Goal: Information Seeking & Learning: Learn about a topic

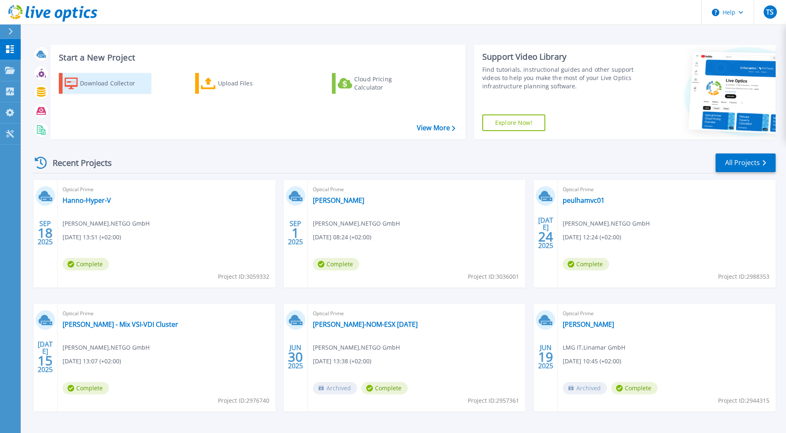
click at [90, 84] on div "Download Collector" at bounding box center [113, 83] width 66 height 17
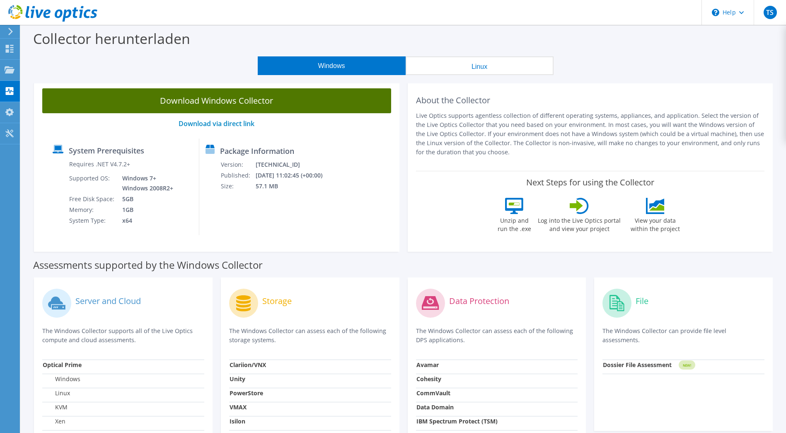
click at [264, 100] on link "Download Windows Collector" at bounding box center [216, 100] width 349 height 25
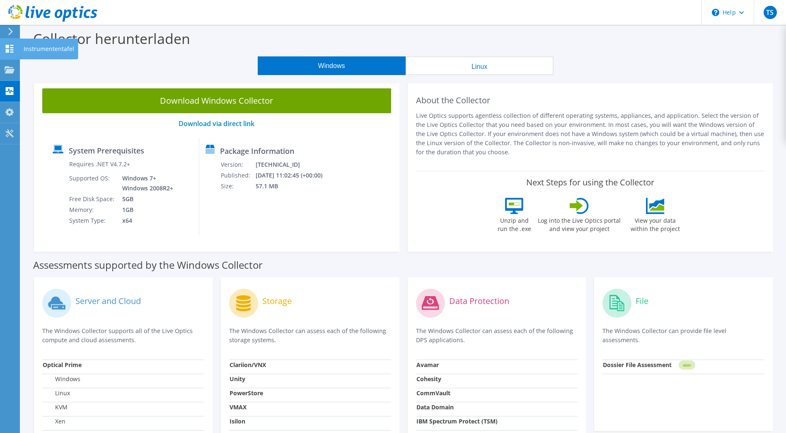
click at [7, 46] on use at bounding box center [10, 49] width 8 height 8
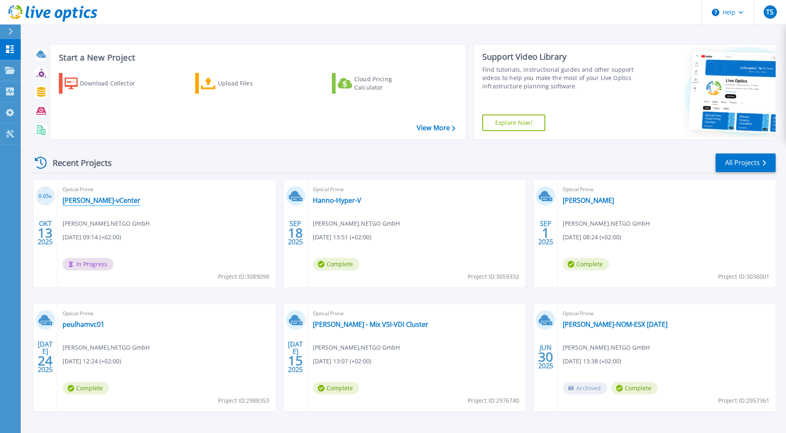
click at [87, 199] on link "[PERSON_NAME]-vCenter" at bounding box center [102, 200] width 78 height 8
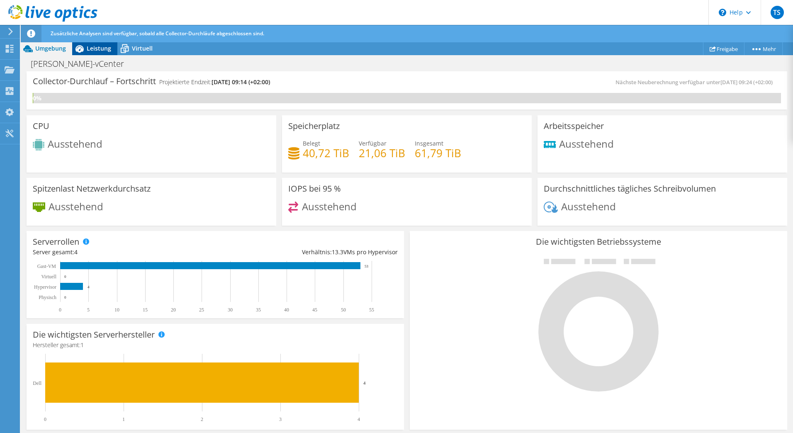
click at [101, 50] on span "Leistung" at bounding box center [99, 48] width 24 height 8
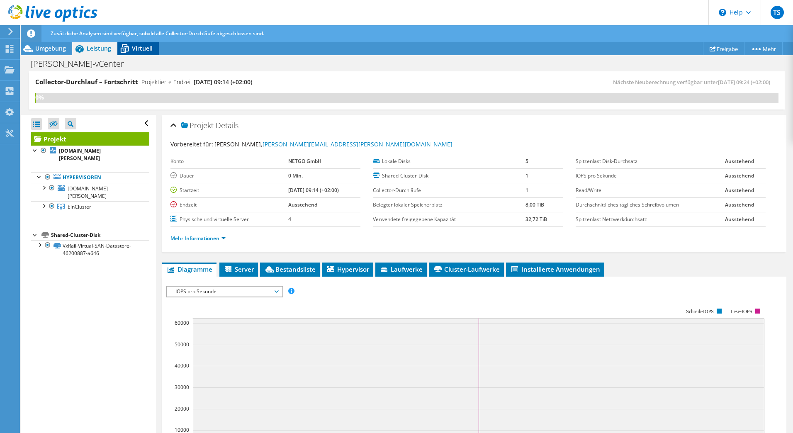
click at [130, 50] on icon at bounding box center [124, 48] width 15 height 15
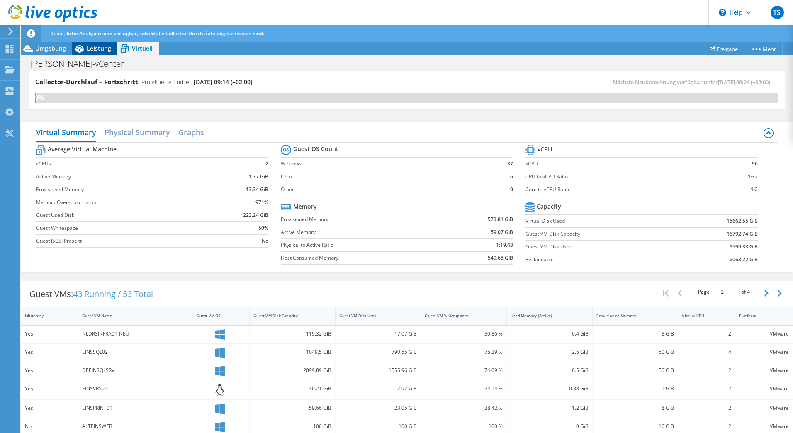
click at [99, 52] on div "Leistung" at bounding box center [94, 48] width 45 height 13
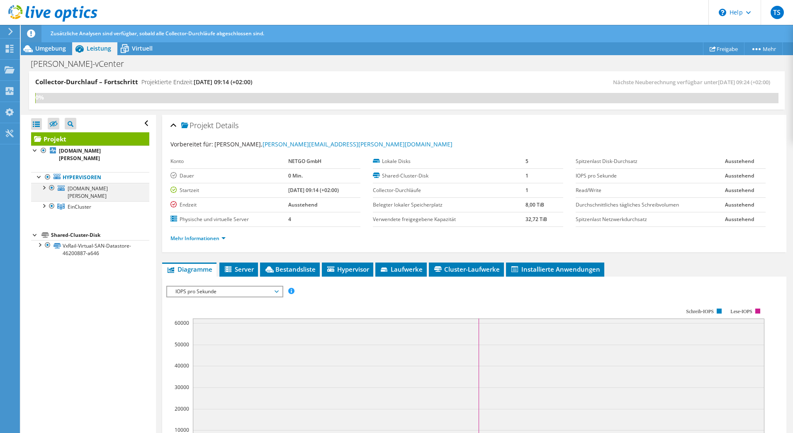
click at [44, 183] on div at bounding box center [43, 187] width 8 height 8
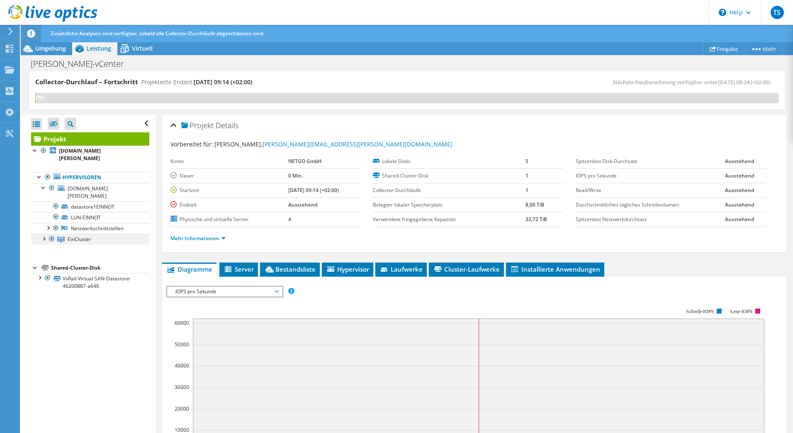
click at [43, 234] on div at bounding box center [43, 238] width 8 height 8
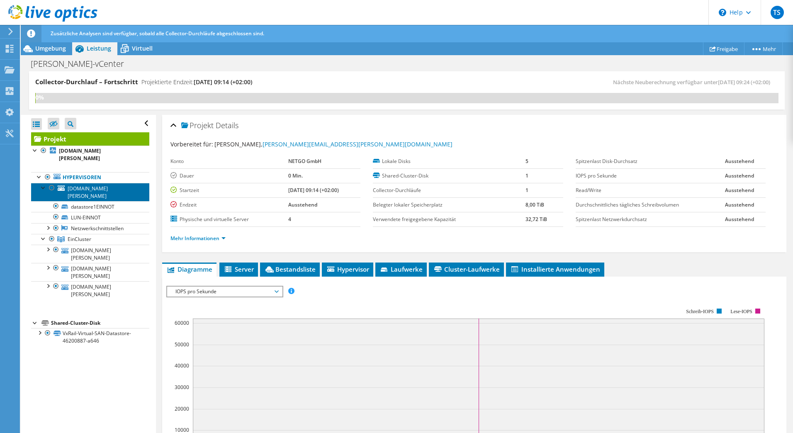
click at [85, 184] on link "[DOMAIN_NAME][PERSON_NAME]" at bounding box center [90, 192] width 118 height 18
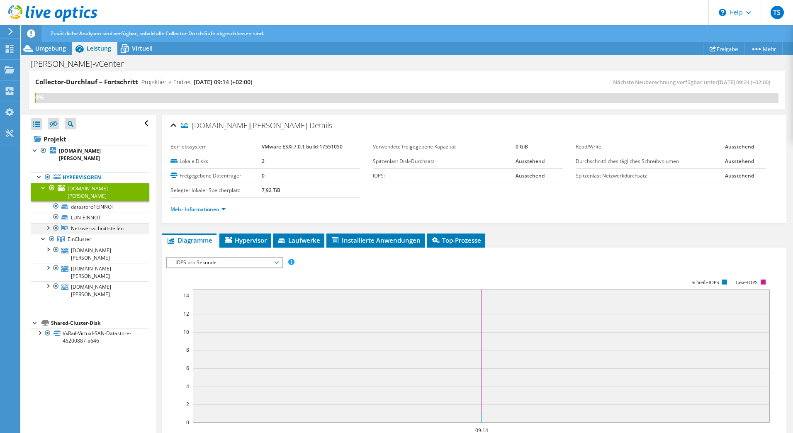
click at [48, 223] on div at bounding box center [48, 227] width 8 height 8
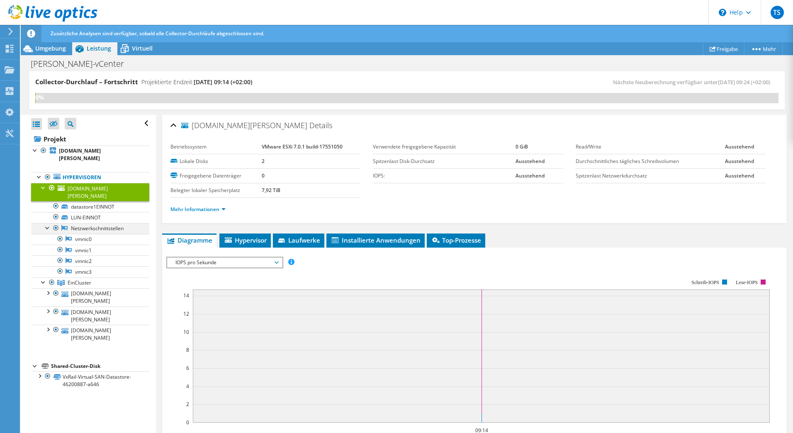
click at [48, 223] on div at bounding box center [48, 227] width 8 height 8
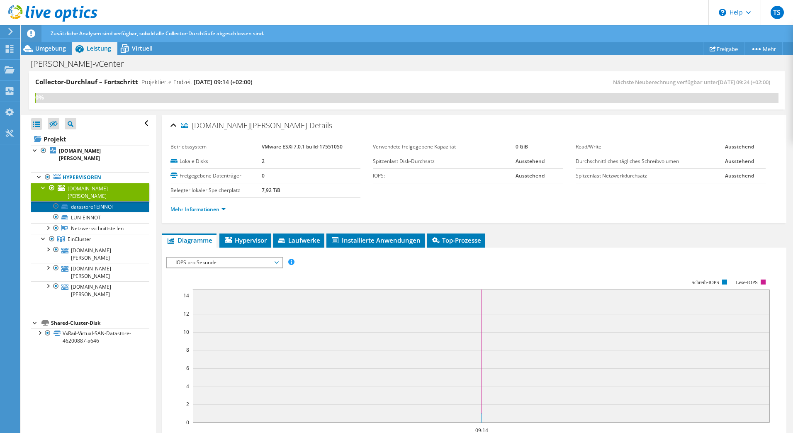
click at [92, 201] on link "datastore1EINNOT" at bounding box center [90, 206] width 118 height 11
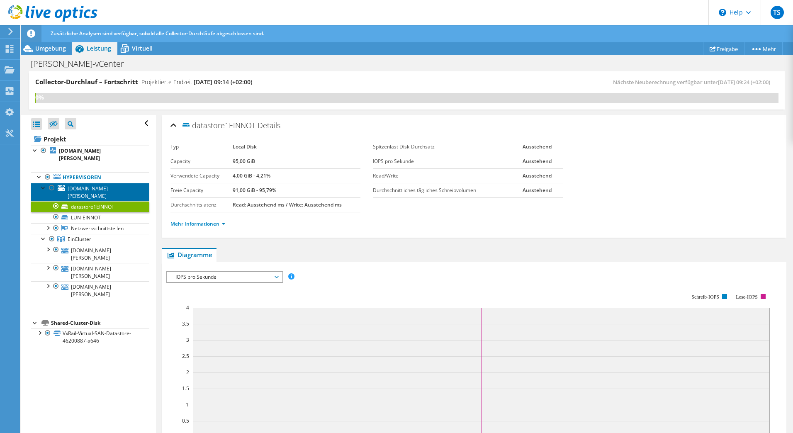
click at [87, 185] on span "[DOMAIN_NAME][PERSON_NAME]" at bounding box center [88, 192] width 40 height 15
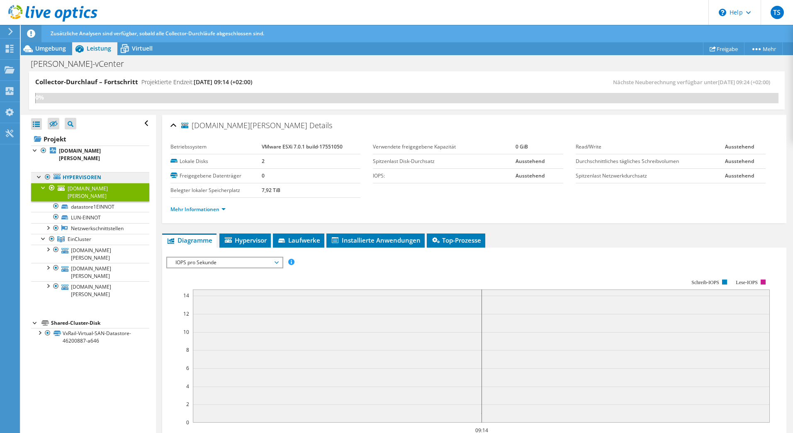
click at [87, 172] on link "Hypervisoren" at bounding box center [90, 177] width 118 height 11
click at [222, 210] on link "Mehr Informationen" at bounding box center [197, 209] width 55 height 7
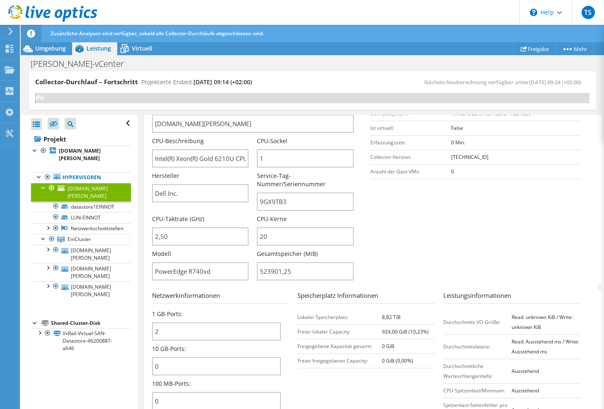
scroll to position [207, 0]
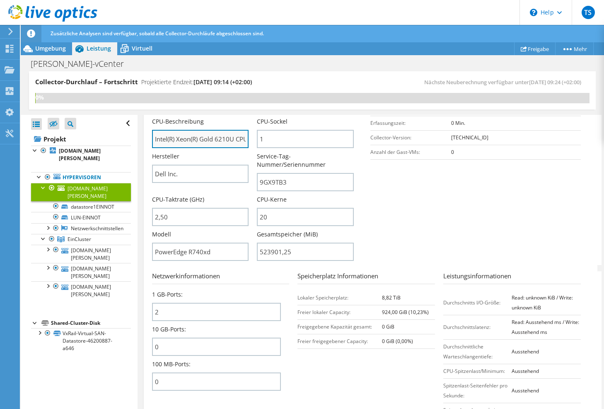
click at [190, 140] on input "Intel(R) Xeon(R) Gold 6210U CPU @ 2.50GHz 249 GHz" at bounding box center [200, 139] width 97 height 18
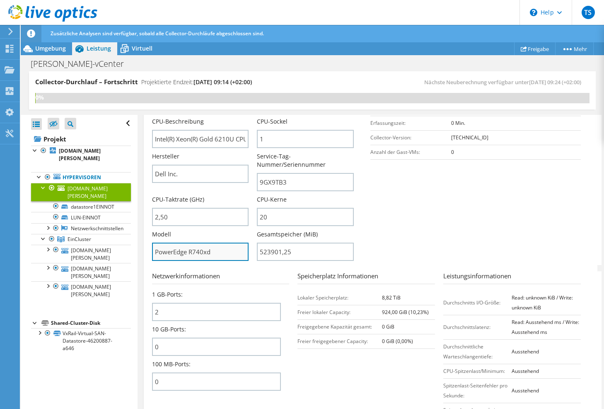
click at [192, 252] on input "PowerEdge R740xd" at bounding box center [200, 251] width 97 height 18
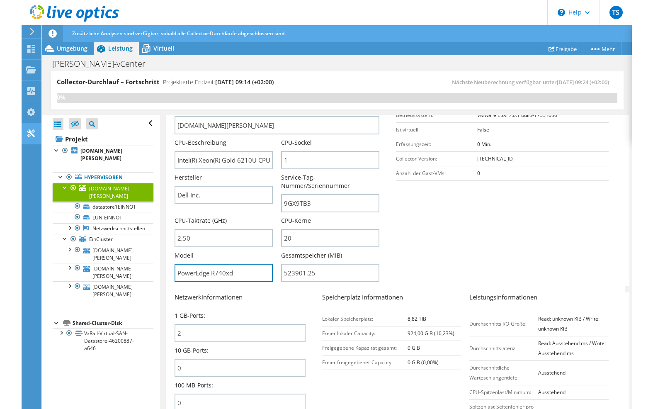
scroll to position [145, 0]
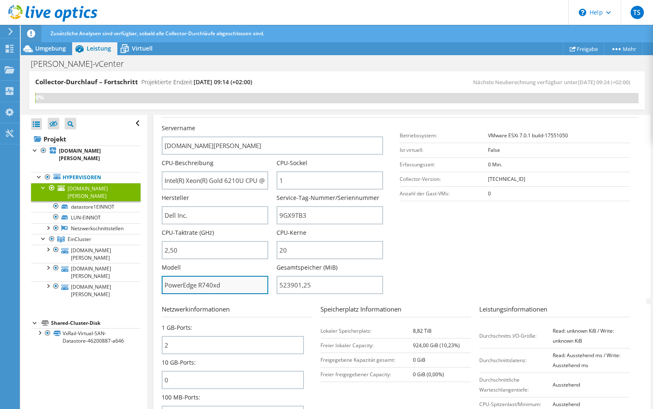
click at [238, 287] on input "PowerEdge R740xd" at bounding box center [215, 285] width 107 height 18
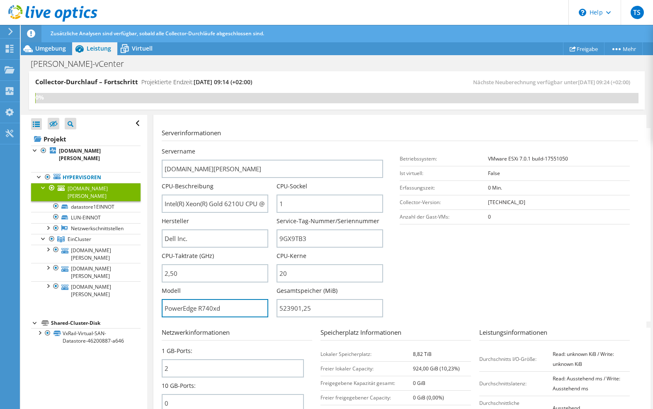
scroll to position [124, 0]
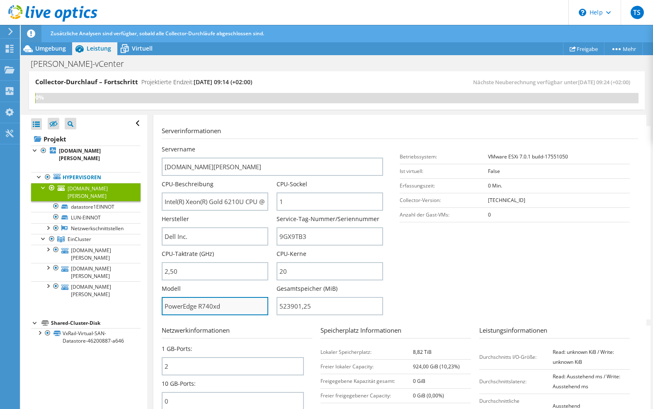
drag, startPoint x: 199, startPoint y: 306, endPoint x: 221, endPoint y: 308, distance: 22.9
click at [221, 308] on input "PowerEdge R740xd" at bounding box center [215, 306] width 107 height 18
click at [232, 307] on input "PowerEdge R740xd" at bounding box center [215, 306] width 107 height 18
click at [228, 305] on input "PowerEdge R740xd" at bounding box center [215, 306] width 107 height 18
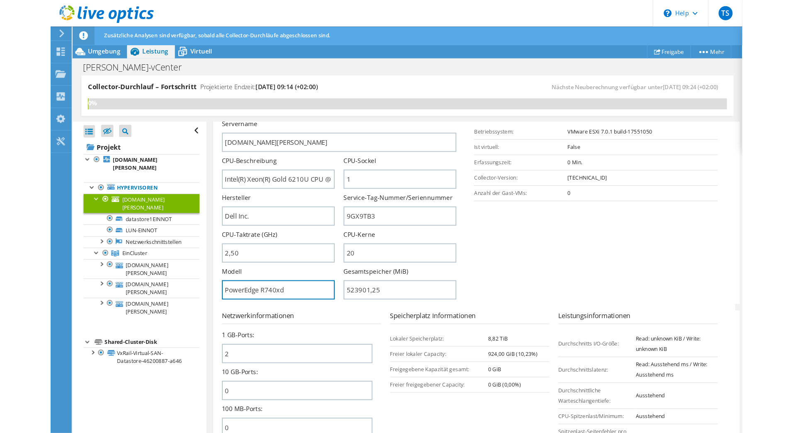
scroll to position [166, 0]
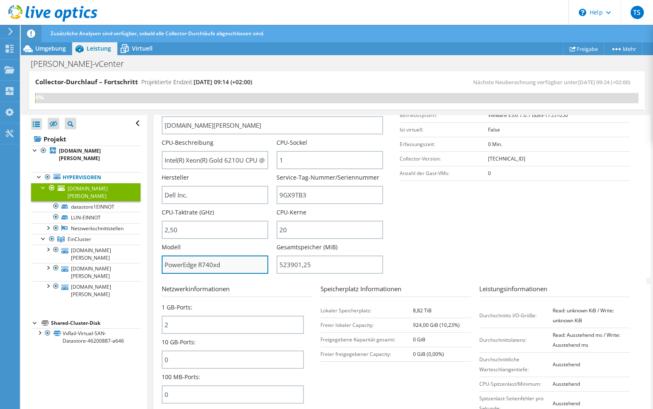
click at [239, 264] on input "PowerEdge R740xd" at bounding box center [215, 264] width 107 height 18
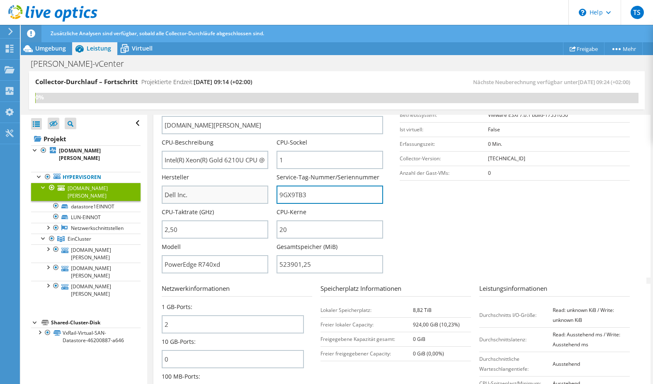
drag, startPoint x: 322, startPoint y: 194, endPoint x: 261, endPoint y: 191, distance: 61.0
click at [261, 104] on div "Servername [DOMAIN_NAME][PERSON_NAME] CPU-Beschreibung Intel(R) Xeon(R) Gold 62…" at bounding box center [277, 104] width 230 height 0
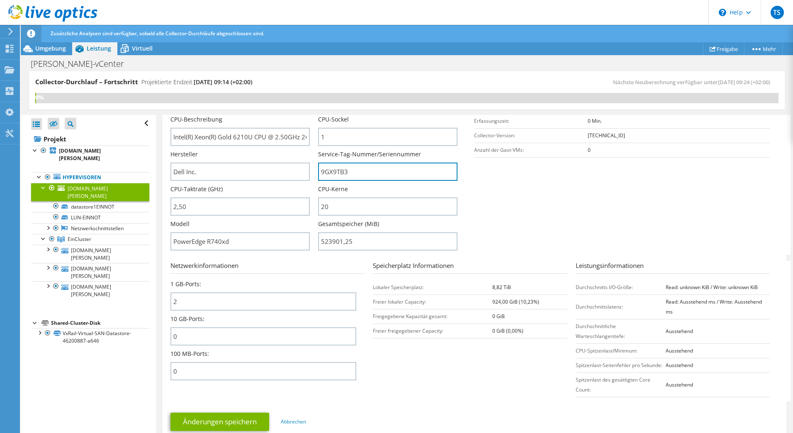
scroll to position [143, 0]
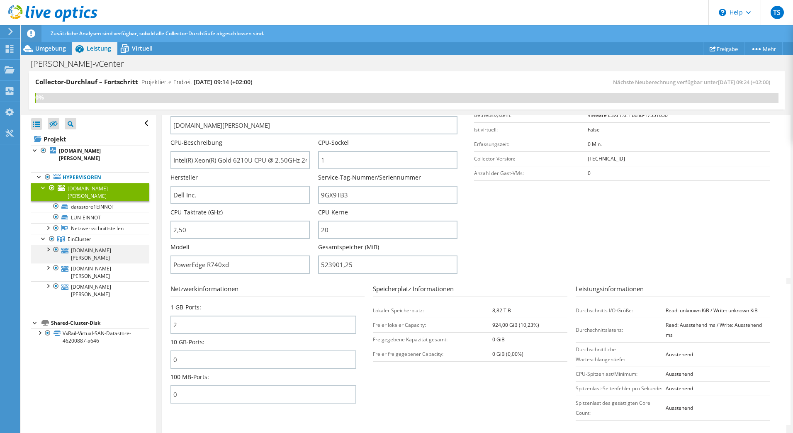
click at [46, 245] on div at bounding box center [48, 249] width 8 height 8
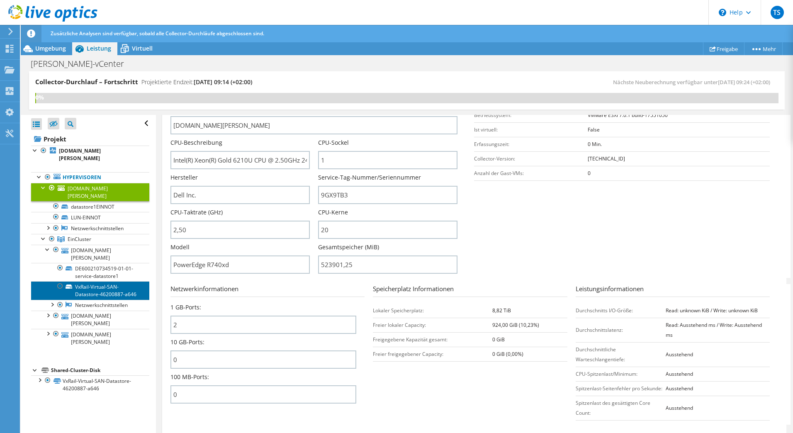
click at [91, 281] on link "VxRail-Virtual-SAN-Datastore-46200887-a646" at bounding box center [90, 290] width 118 height 18
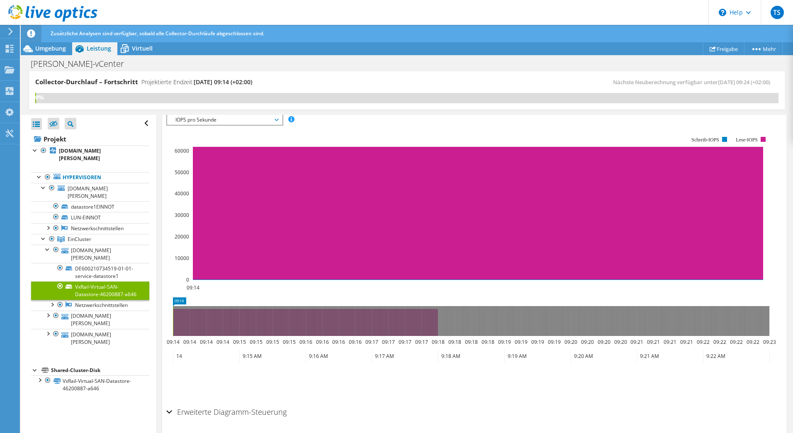
scroll to position [124, 0]
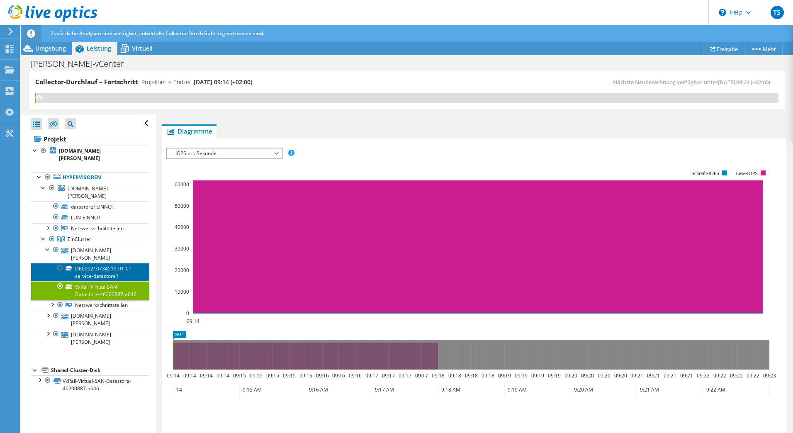
click at [95, 263] on link "DE600210734519-01-01-service-datastore1" at bounding box center [90, 272] width 118 height 18
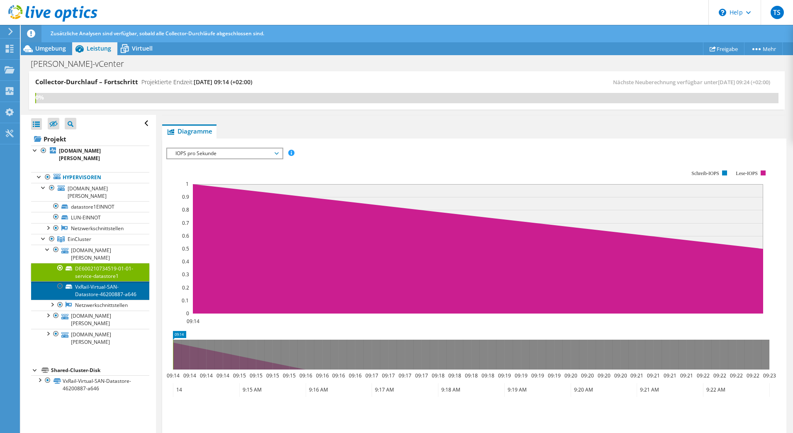
click at [92, 281] on link "VxRail-Virtual-SAN-Datastore-46200887-a646" at bounding box center [90, 290] width 118 height 18
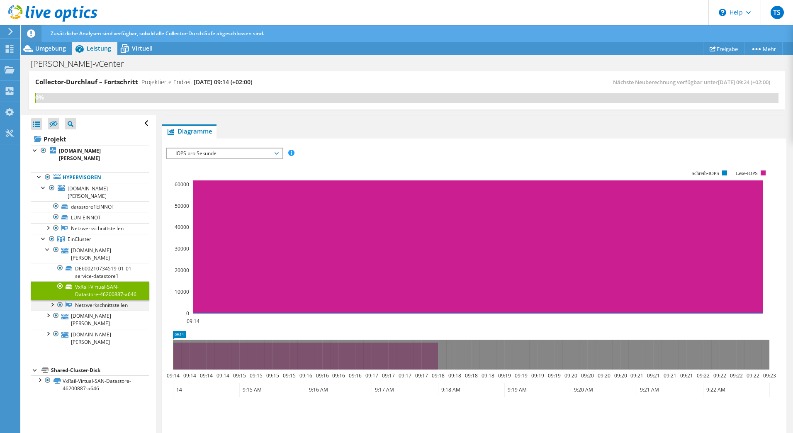
click at [53, 300] on div at bounding box center [52, 304] width 8 height 8
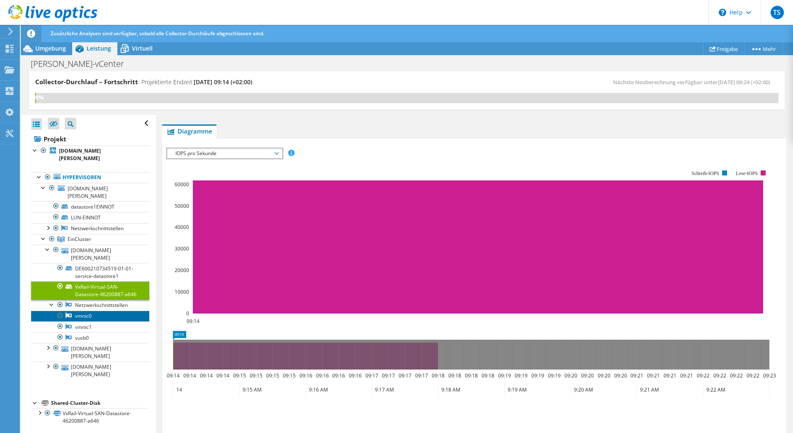
click at [81, 310] on link "vmnic0" at bounding box center [90, 315] width 118 height 11
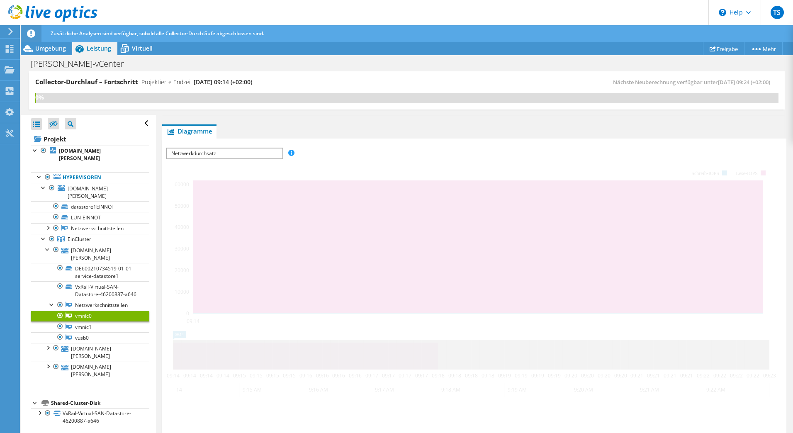
scroll to position [80, 0]
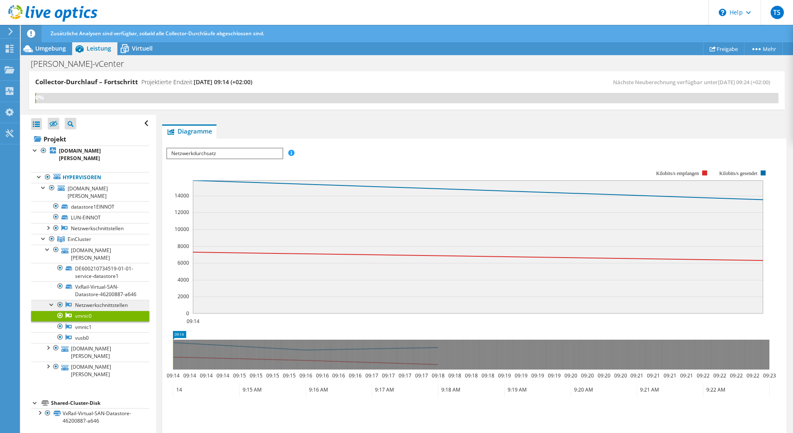
click at [83, 300] on link "Netzwerkschnittstellen" at bounding box center [90, 305] width 118 height 11
click at [80, 321] on link "vmnic1" at bounding box center [90, 326] width 118 height 11
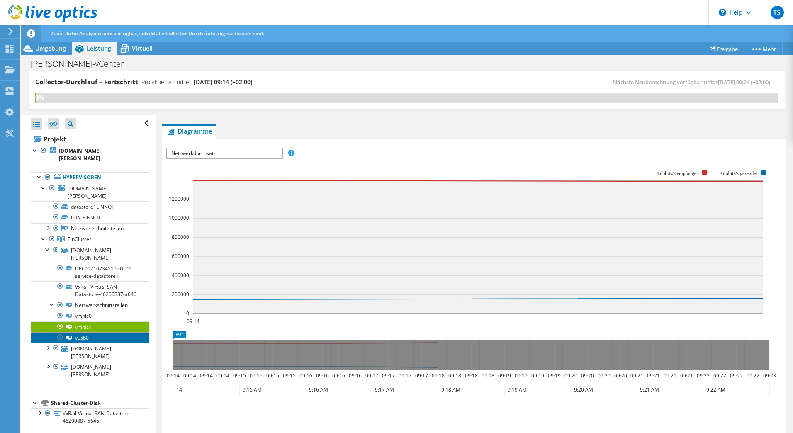
click at [80, 332] on link "vusb0" at bounding box center [90, 337] width 118 height 11
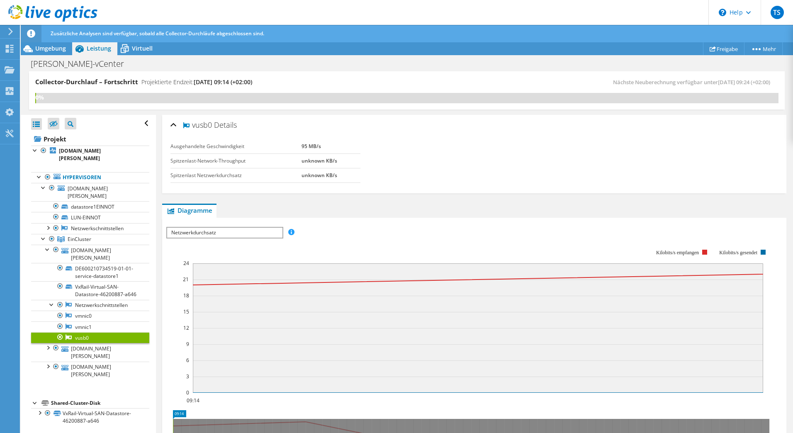
scroll to position [0, 0]
click at [87, 321] on link "vmnic1" at bounding box center [90, 326] width 118 height 11
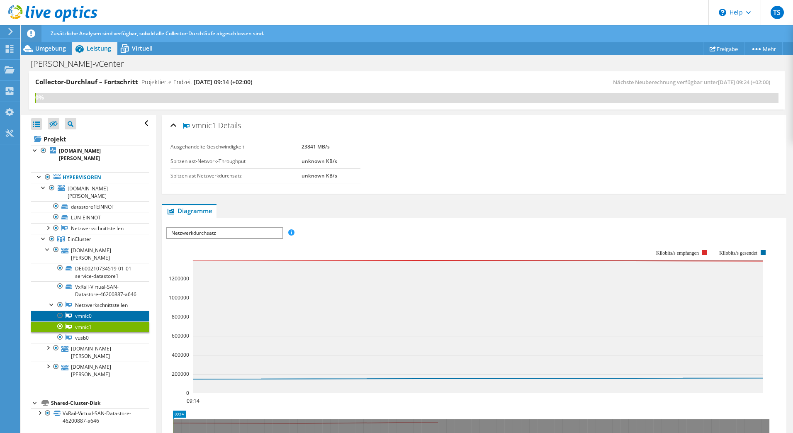
click at [87, 310] on link "vmnic0" at bounding box center [90, 315] width 118 height 11
